Goal: Navigation & Orientation: Find specific page/section

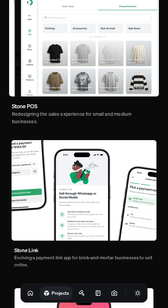
scroll to position [68, 0]
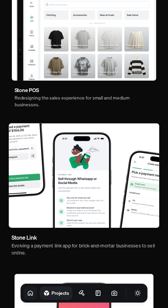
click at [27, 293] on icon at bounding box center [30, 292] width 7 height 7
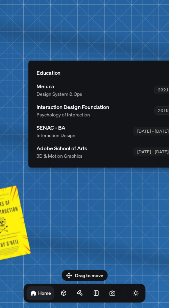
drag, startPoint x: 84, startPoint y: 206, endPoint x: 125, endPoint y: 250, distance: 60.0
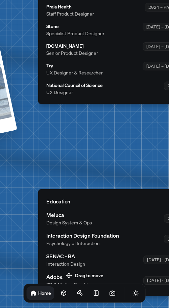
drag, startPoint x: 85, startPoint y: 63, endPoint x: 76, endPoint y: 256, distance: 193.5
click at [76, 256] on div "[PERSON_NAME] [PERSON_NAME] Design Engineer Welcome to my space on the internet…" at bounding box center [114, 32] width 1011 height 886
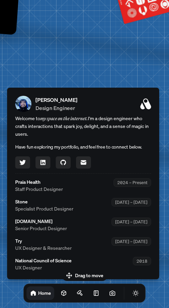
drag, startPoint x: 93, startPoint y: 186, endPoint x: 61, endPoint y: 281, distance: 100.9
click at [61, 0] on body "[PERSON_NAME] [PERSON_NAME] Design Engineer Welcome to my space on the internet…" at bounding box center [84, 0] width 169 height 0
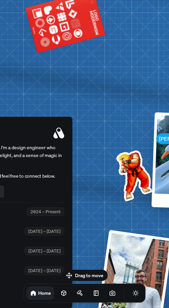
drag, startPoint x: 104, startPoint y: 54, endPoint x: 4, endPoint y: 80, distance: 103.5
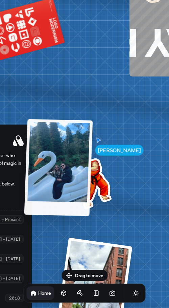
drag, startPoint x: 89, startPoint y: 148, endPoint x: 40, endPoint y: 119, distance: 57.6
click at [33, 125] on div at bounding box center [58, 167] width 69 height 97
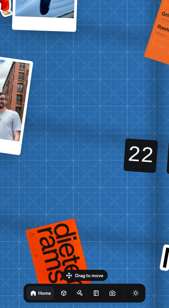
drag, startPoint x: 150, startPoint y: 238, endPoint x: 50, endPoint y: 51, distance: 212.0
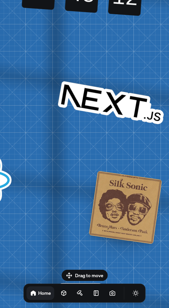
drag, startPoint x: 134, startPoint y: 255, endPoint x: 9, endPoint y: 38, distance: 250.1
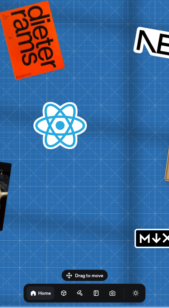
drag, startPoint x: 27, startPoint y: 182, endPoint x: 126, endPoint y: 161, distance: 101.8
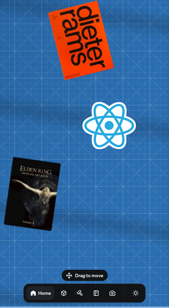
drag, startPoint x: 91, startPoint y: 189, endPoint x: 165, endPoint y: 129, distance: 96.1
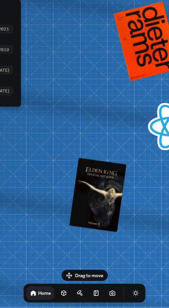
drag, startPoint x: 102, startPoint y: 161, endPoint x: 119, endPoint y: 111, distance: 52.1
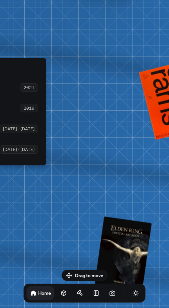
drag, startPoint x: 84, startPoint y: 117, endPoint x: 115, endPoint y: 192, distance: 81.4
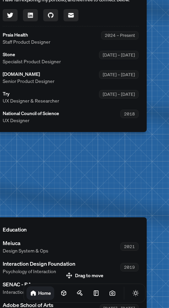
drag, startPoint x: 75, startPoint y: 99, endPoint x: 141, endPoint y: 200, distance: 120.2
click at [155, 212] on div "[PERSON_NAME] [PERSON_NAME] Design Engineer Welcome to my space on the internet…" at bounding box center [70, 60] width 1011 height 886
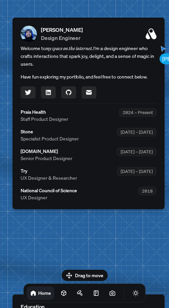
drag, startPoint x: 91, startPoint y: 172, endPoint x: 108, endPoint y: 239, distance: 69.8
click at [108, 239] on div "[PERSON_NAME] [PERSON_NAME] Design Engineer Welcome to my space on the internet…" at bounding box center [88, 137] width 1011 height 886
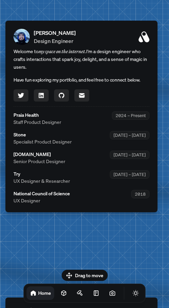
click at [96, 238] on div "[PERSON_NAME] [PERSON_NAME] Design Engineer Welcome to my space on the internet…" at bounding box center [81, 140] width 1011 height 886
